Goal: Task Accomplishment & Management: Use online tool/utility

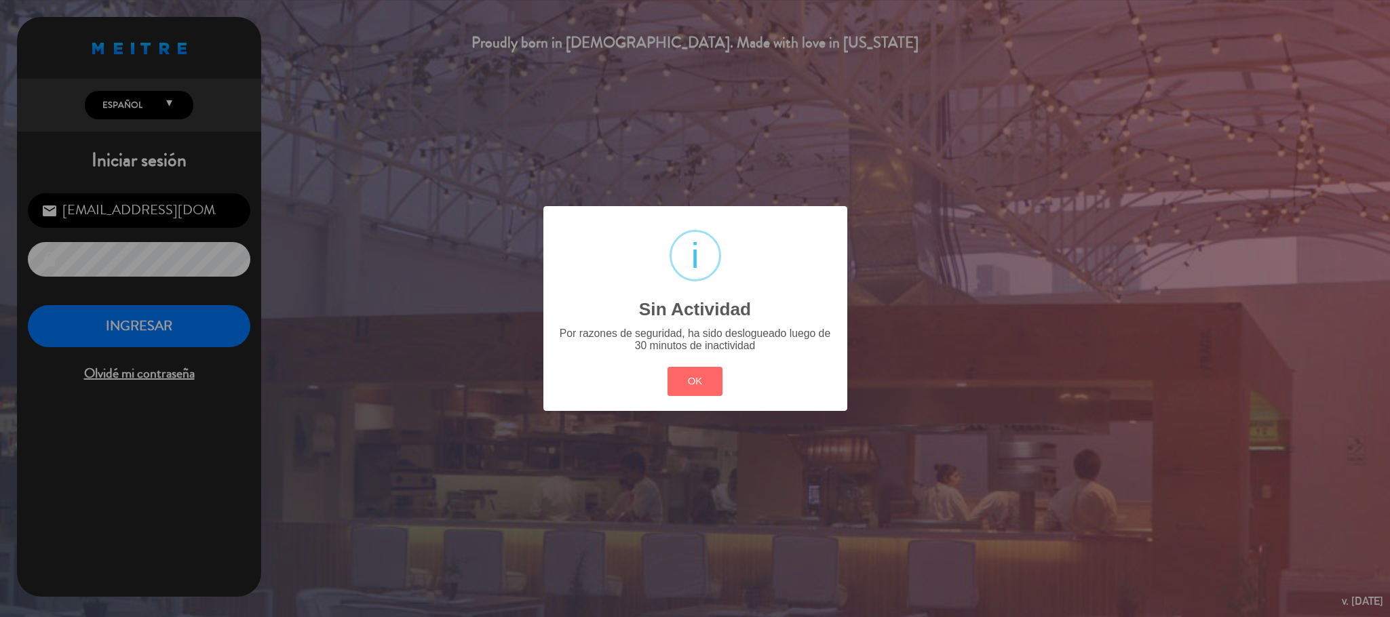
click at [696, 375] on button "OK" at bounding box center [695, 381] width 55 height 29
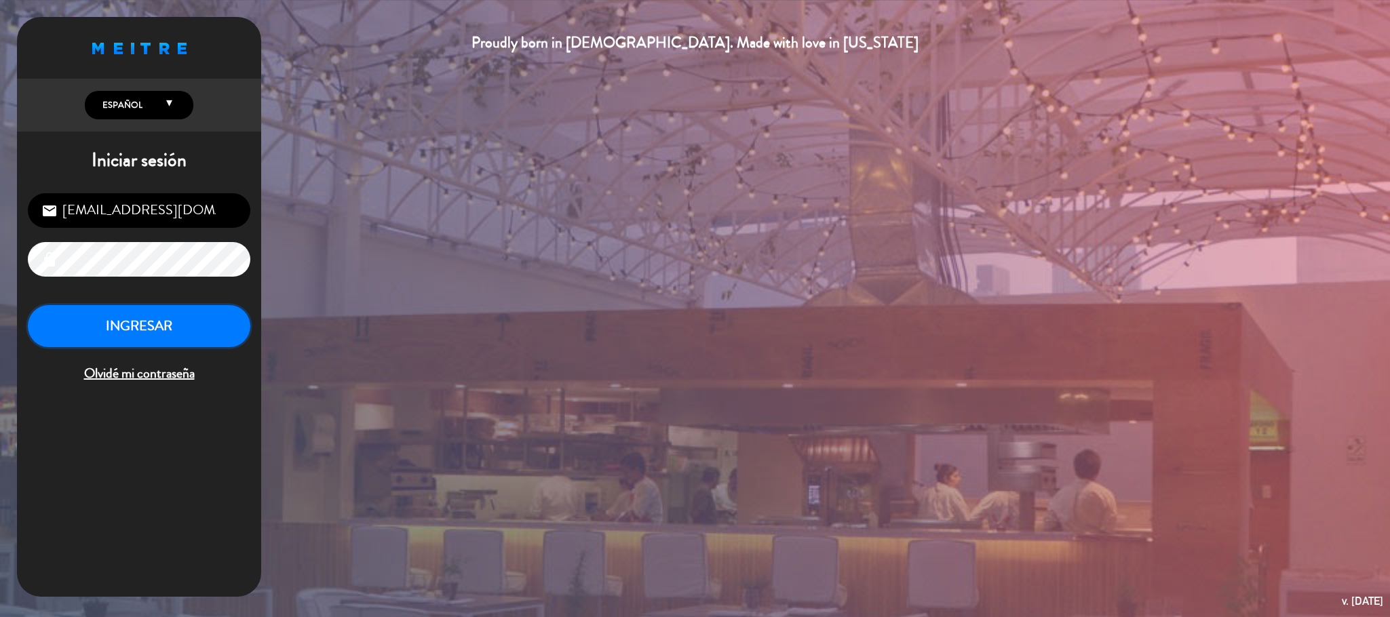
click at [208, 314] on button "INGRESAR" at bounding box center [139, 326] width 223 height 43
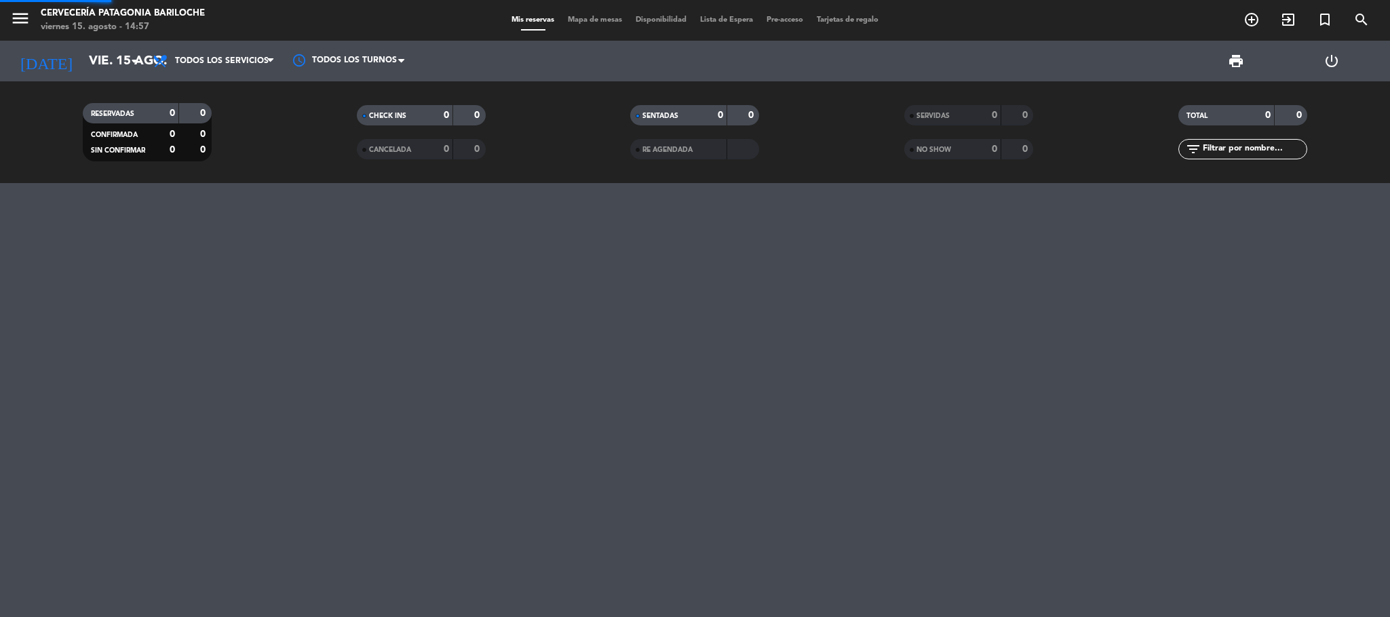
click at [593, 20] on span "Mapa de mesas" at bounding box center [595, 19] width 68 height 7
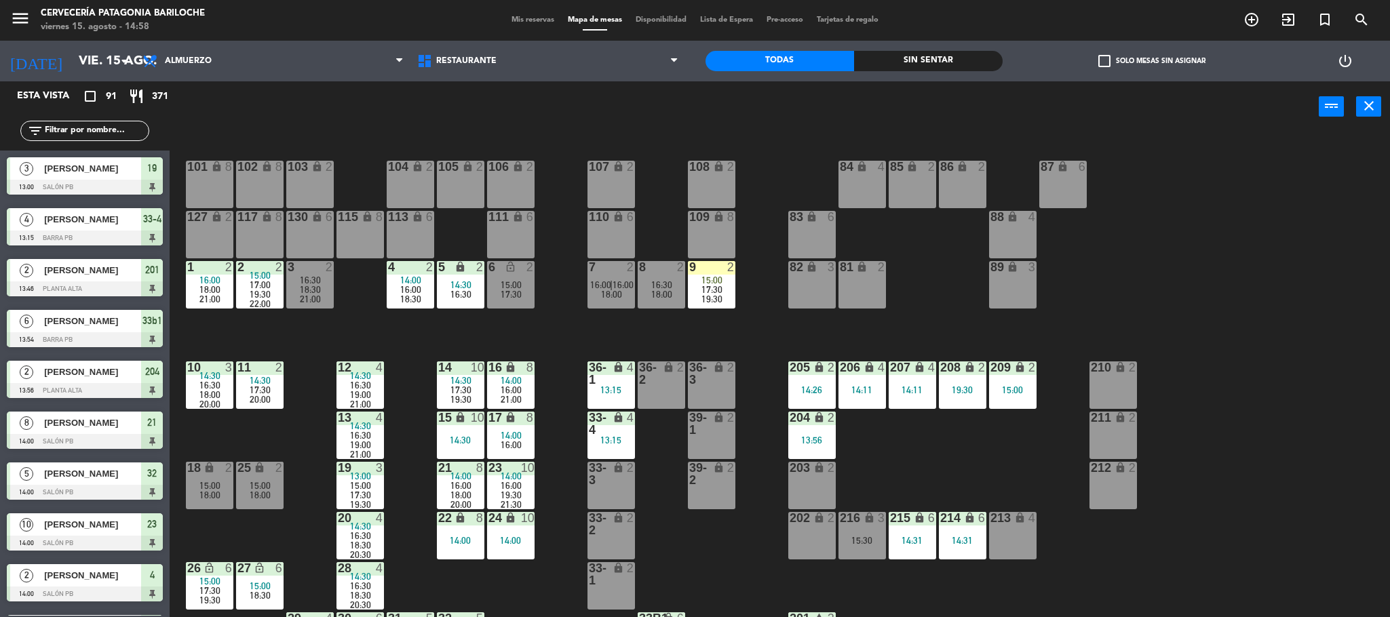
scroll to position [39, 0]
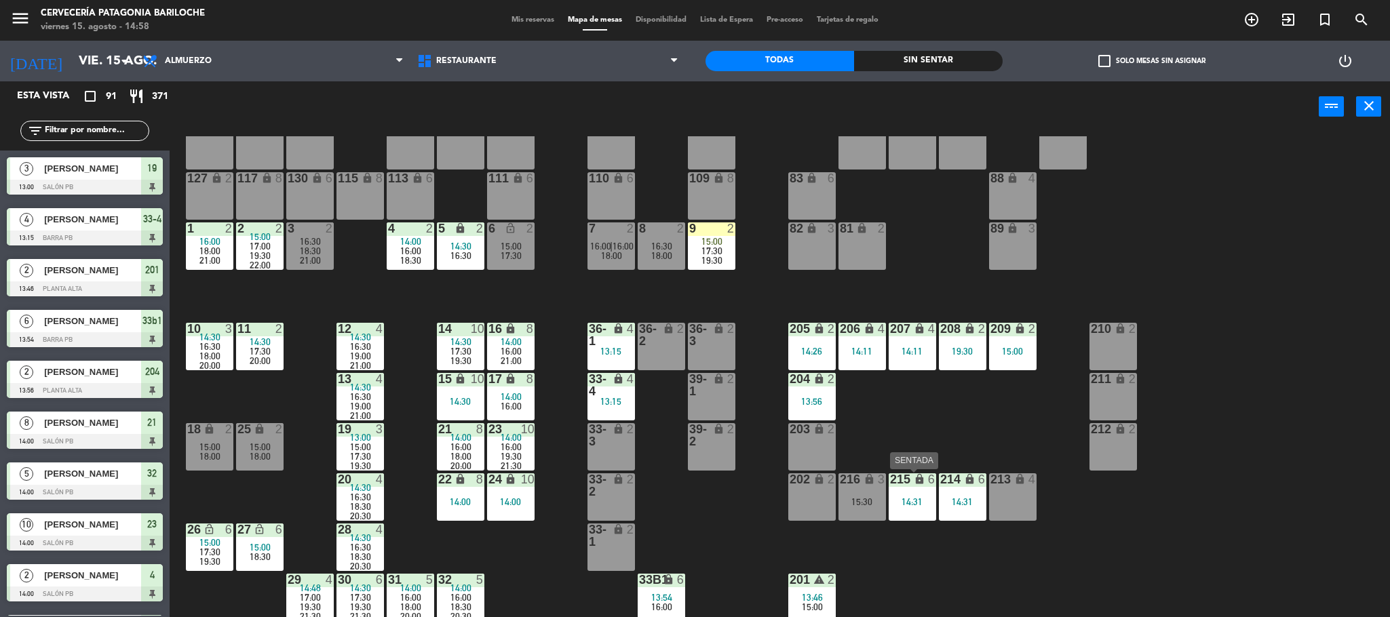
click at [902, 503] on div "14:31" at bounding box center [912, 501] width 47 height 9
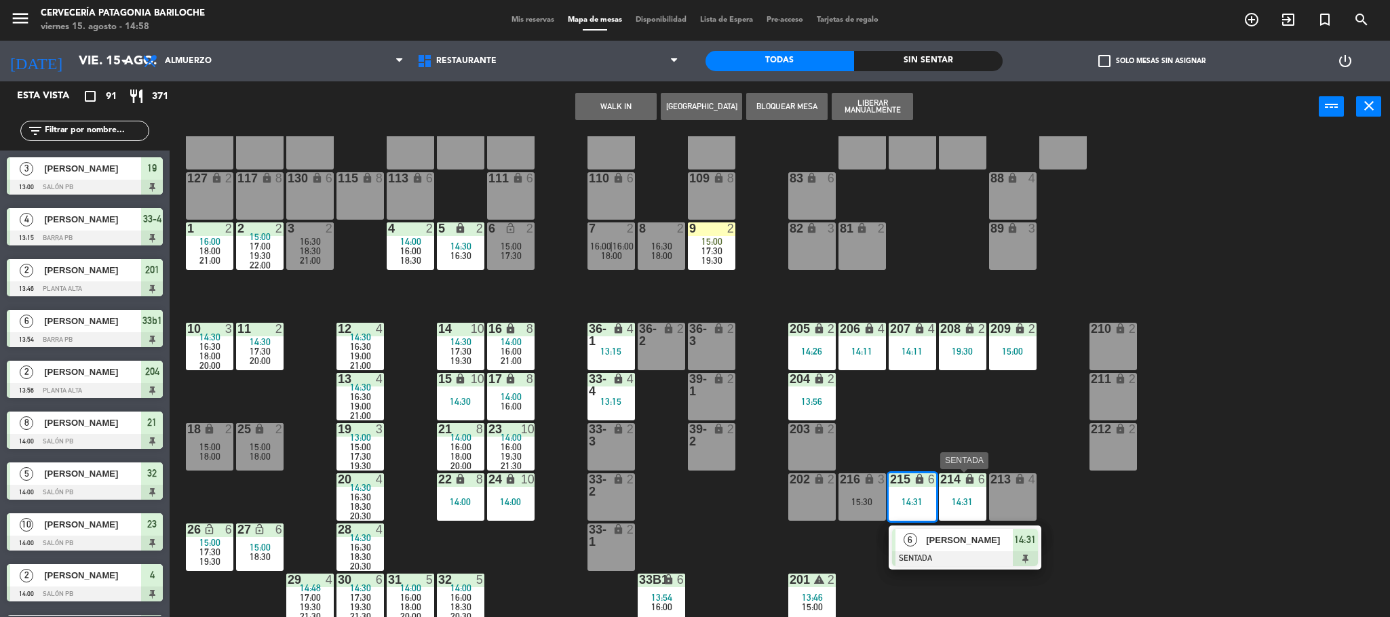
click at [959, 501] on div "14:31" at bounding box center [962, 501] width 47 height 9
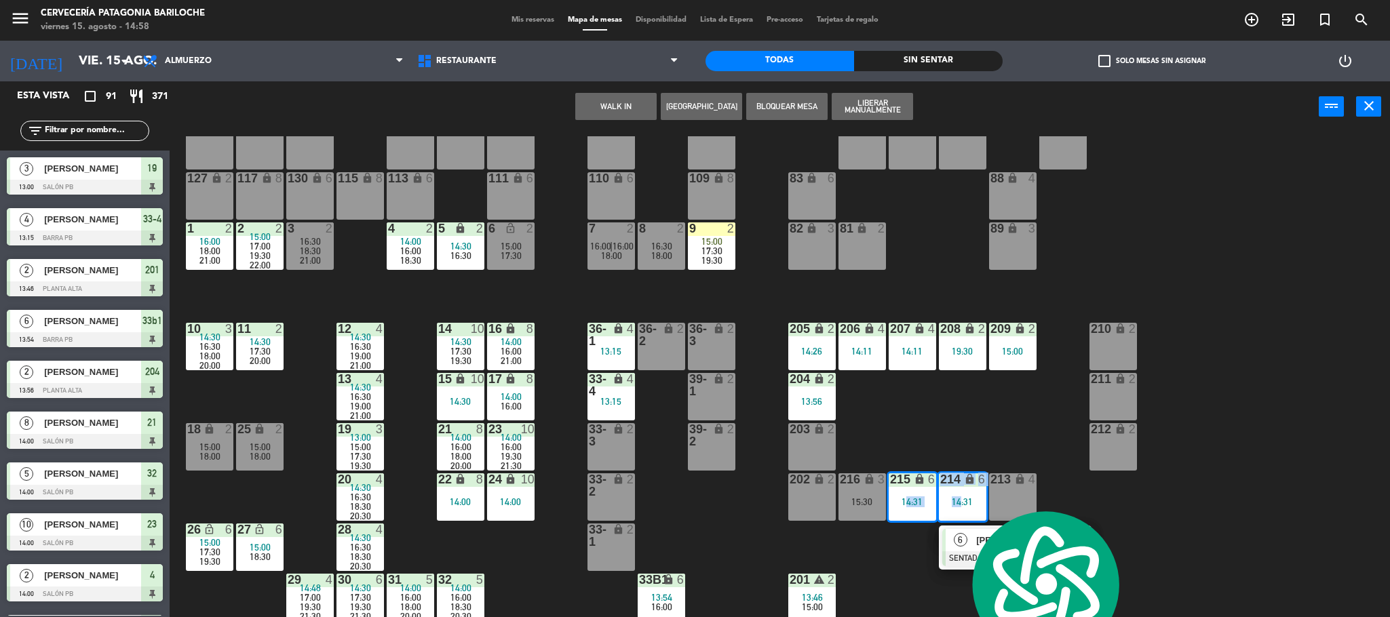
click at [619, 108] on button "WALK IN" at bounding box center [615, 106] width 81 height 27
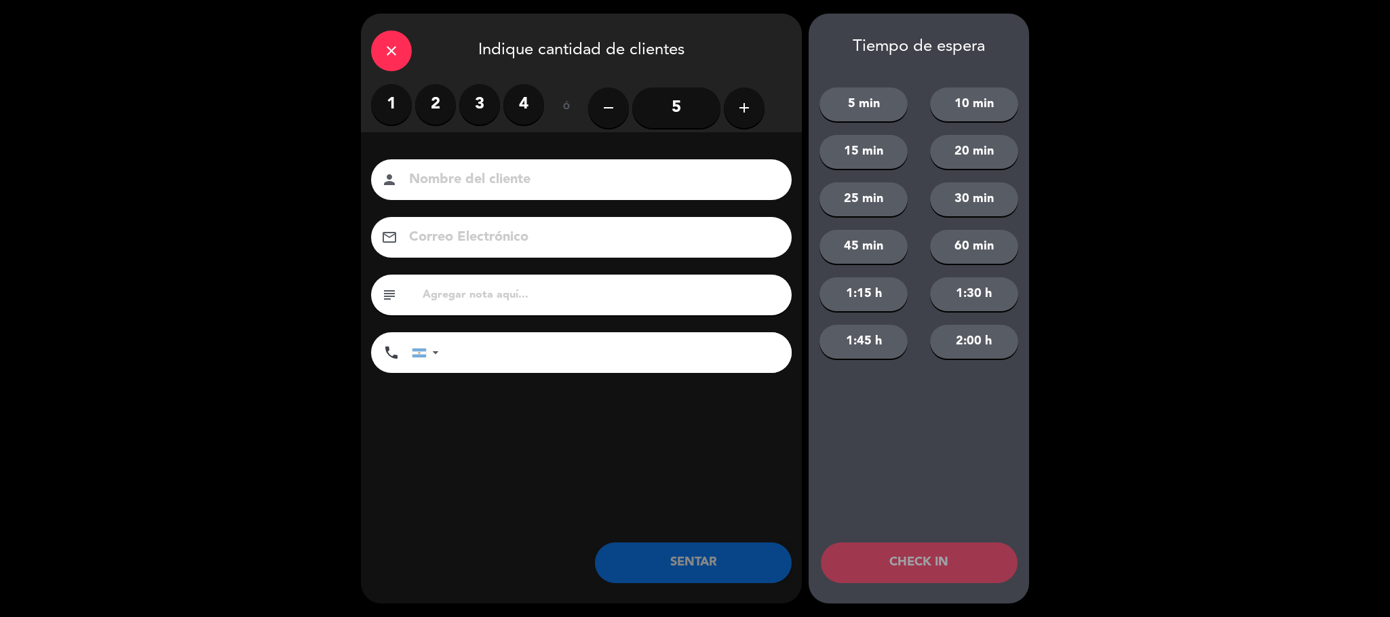
click at [583, 181] on input at bounding box center [591, 180] width 366 height 24
click at [737, 113] on icon "add" at bounding box center [744, 108] width 16 height 16
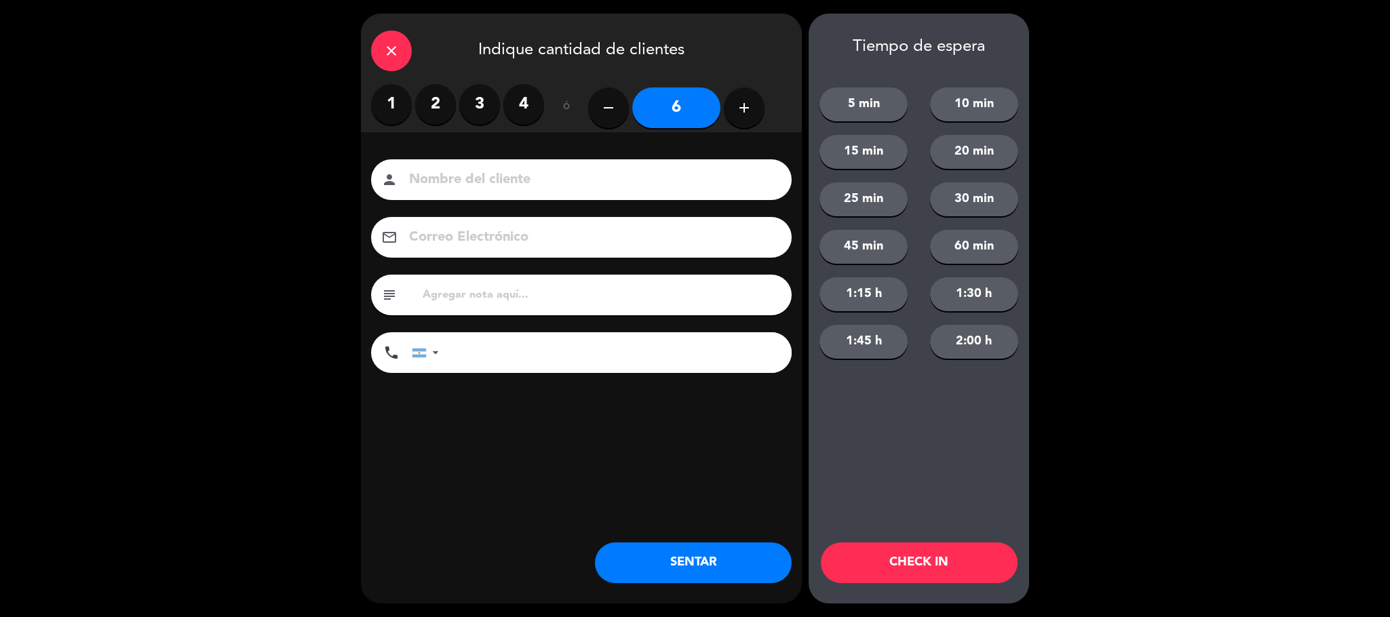
click at [670, 183] on input at bounding box center [591, 180] width 366 height 24
click at [609, 179] on input at bounding box center [591, 180] width 366 height 24
paste input "[PERSON_NAME] [PERSON_NAME]"
type input "[PERSON_NAME] [PERSON_NAME]"
click at [961, 340] on button "2:00 h" at bounding box center [974, 342] width 88 height 34
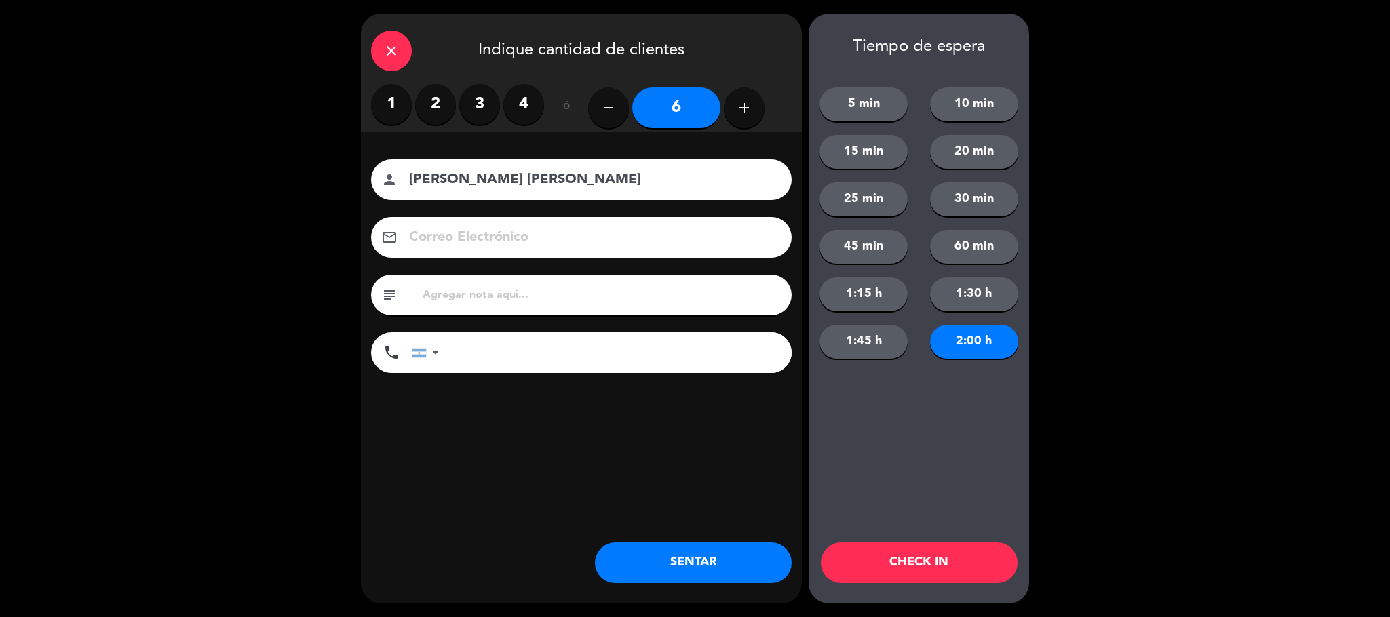
click at [957, 290] on button "1:30 h" at bounding box center [974, 294] width 88 height 34
click at [680, 246] on input at bounding box center [591, 238] width 366 height 24
click at [604, 233] on input at bounding box center [591, 238] width 366 height 24
paste input "[EMAIL_ADDRESS][DOMAIN_NAME]"
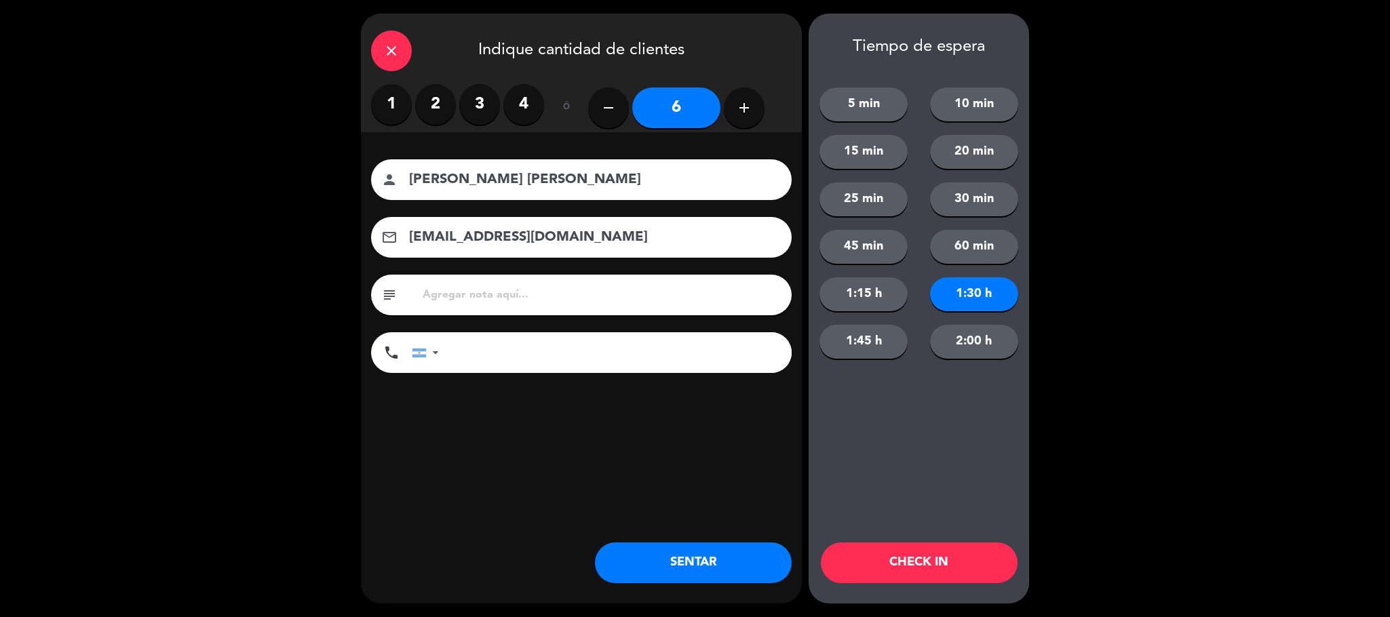
type input "[EMAIL_ADDRESS][DOMAIN_NAME]"
click at [512, 353] on input "tel" at bounding box center [622, 352] width 339 height 41
paste input "[PHONE_NUMBER]"
type input "[PHONE_NUMBER]"
click at [965, 566] on button "CHECK IN" at bounding box center [919, 563] width 197 height 41
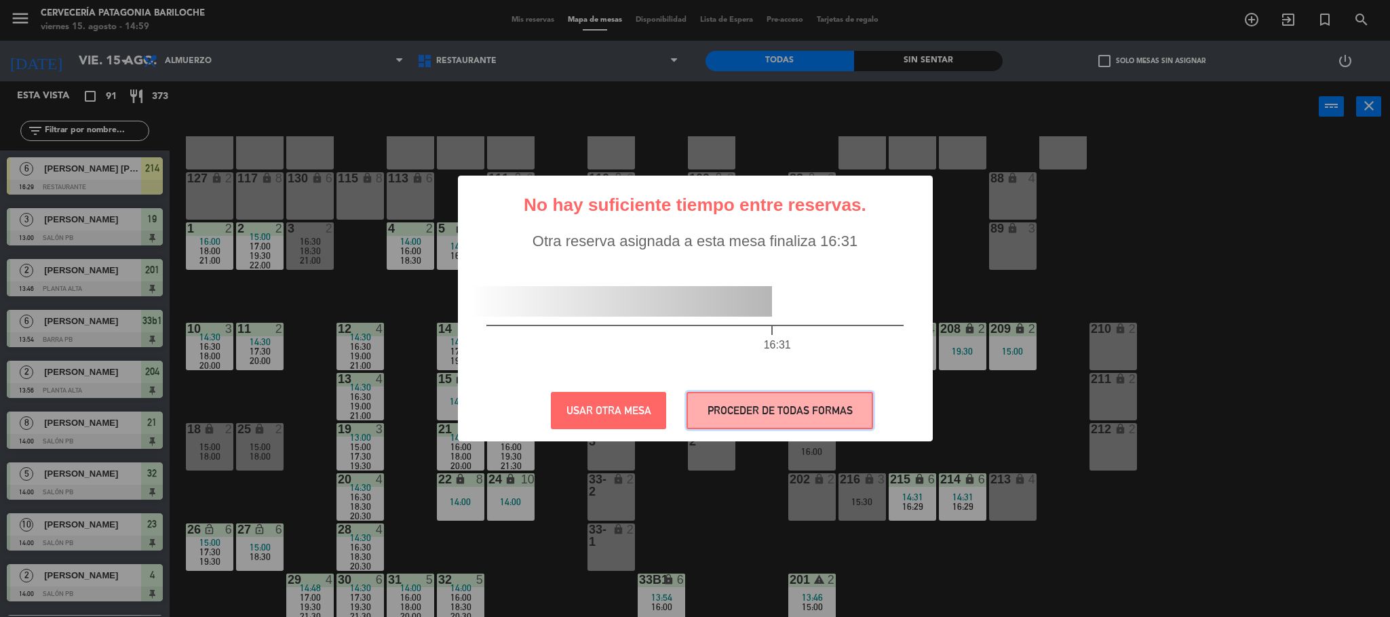
click at [764, 413] on button "PROCEDER DE TODAS FORMAS" at bounding box center [780, 410] width 187 height 37
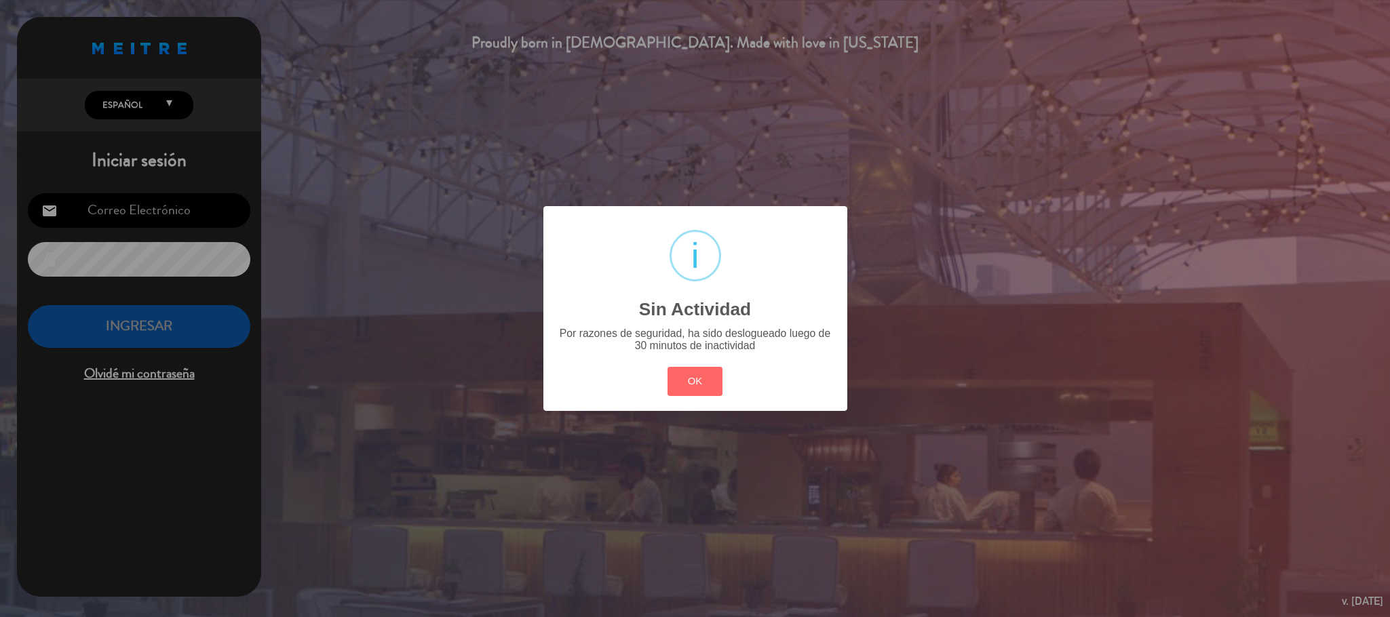
type input "[EMAIL_ADDRESS][DOMAIN_NAME]"
